Goal: Obtain resource: Obtain resource

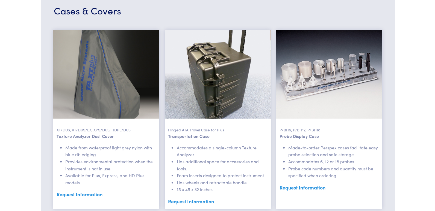
scroll to position [1283, 0]
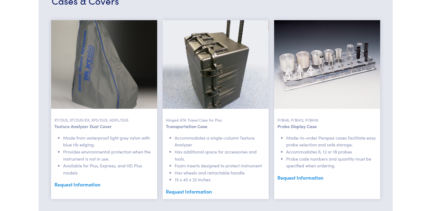
click at [288, 177] on link "Request Information" at bounding box center [326, 178] width 99 height 8
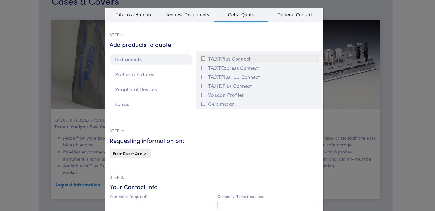
click at [199, 59] on button "TA.XTPlus Connect" at bounding box center [258, 58] width 119 height 9
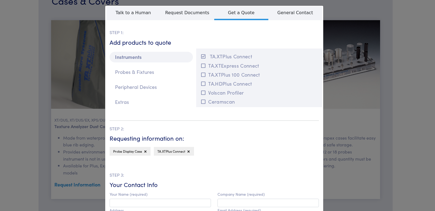
scroll to position [0, 0]
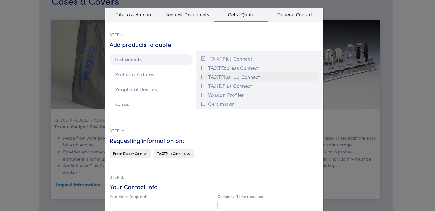
click at [203, 78] on icon at bounding box center [203, 77] width 4 height 5
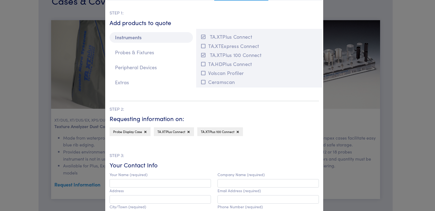
scroll to position [55, 0]
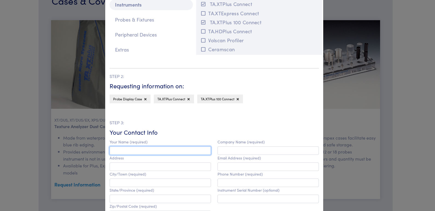
click at [137, 153] on input "text" at bounding box center [159, 151] width 101 height 8
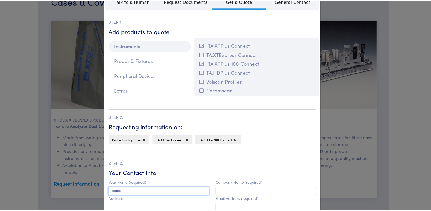
scroll to position [0, 0]
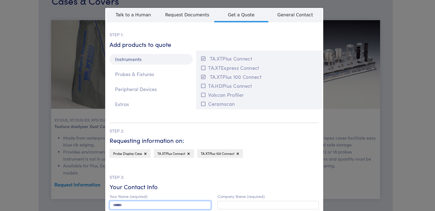
type input "******"
click at [393, 46] on div "**********" at bounding box center [217, 105] width 435 height 211
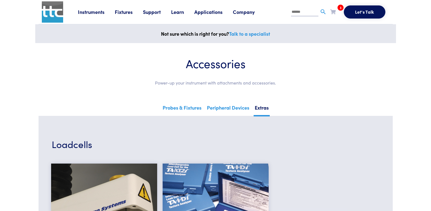
click at [212, 10] on link "Applications" at bounding box center [213, 11] width 38 height 7
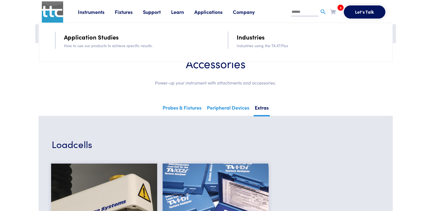
click at [238, 14] on link "Company" at bounding box center [249, 11] width 32 height 7
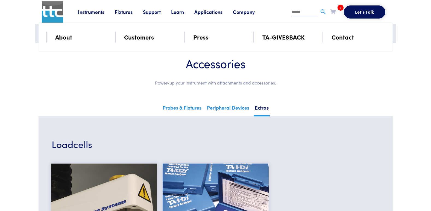
drag, startPoint x: 177, startPoint y: 10, endPoint x: 172, endPoint y: 11, distance: 5.2
click at [176, 10] on link "Learn" at bounding box center [182, 11] width 23 height 7
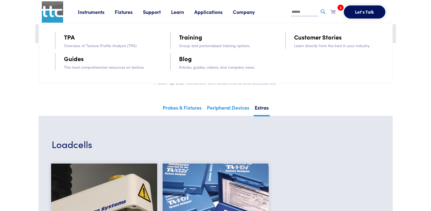
click at [157, 11] on link "Support" at bounding box center [157, 11] width 28 height 7
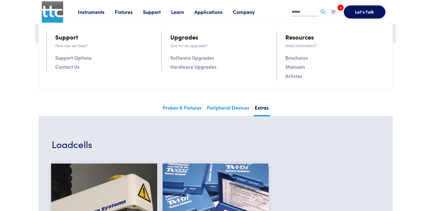
click at [127, 10] on link "Fixtures" at bounding box center [129, 11] width 28 height 7
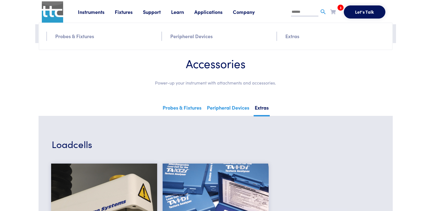
click at [102, 11] on link "Instruments" at bounding box center [96, 11] width 37 height 7
